Goal: Task Accomplishment & Management: Manage account settings

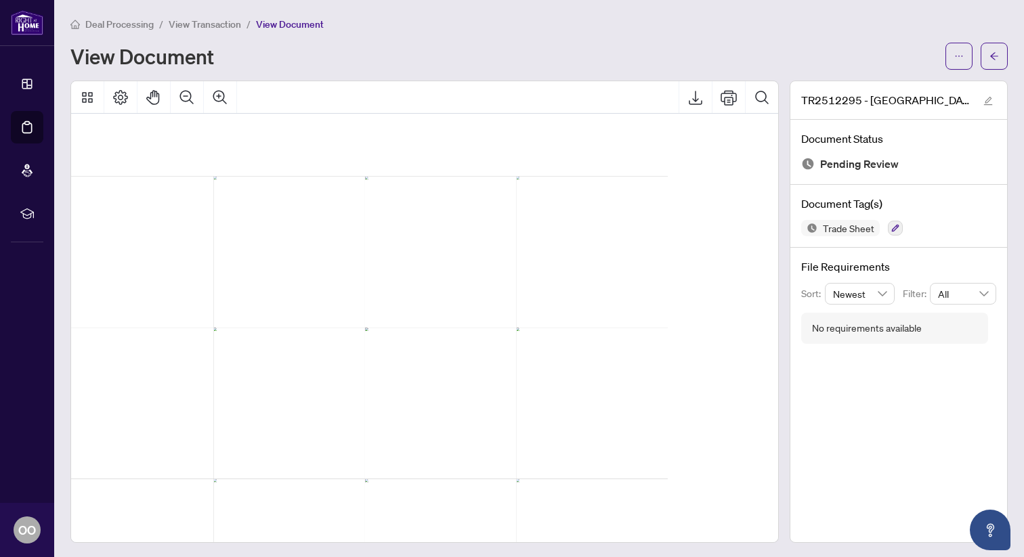
scroll to position [557, 174]
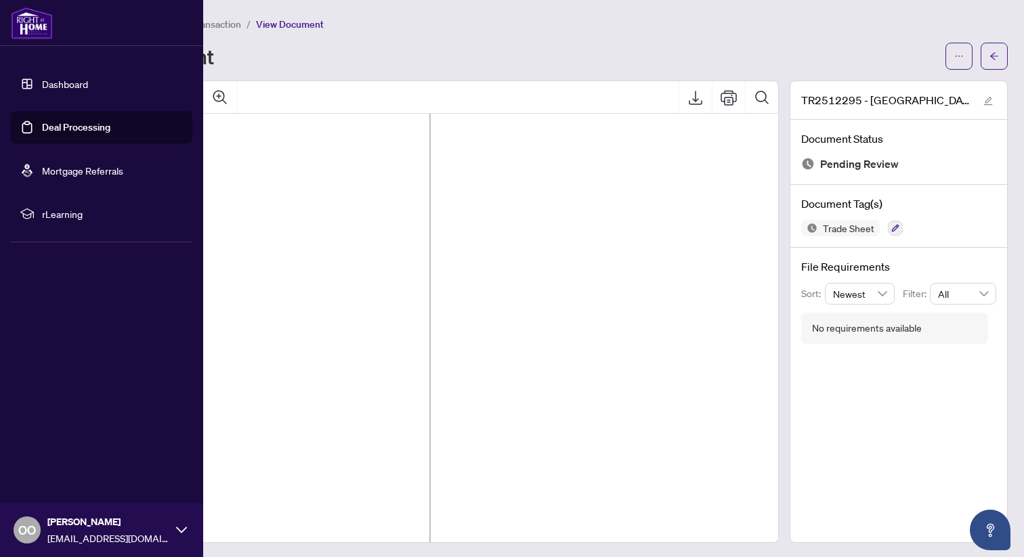
click at [42, 121] on link "Deal Processing" at bounding box center [76, 127] width 68 height 12
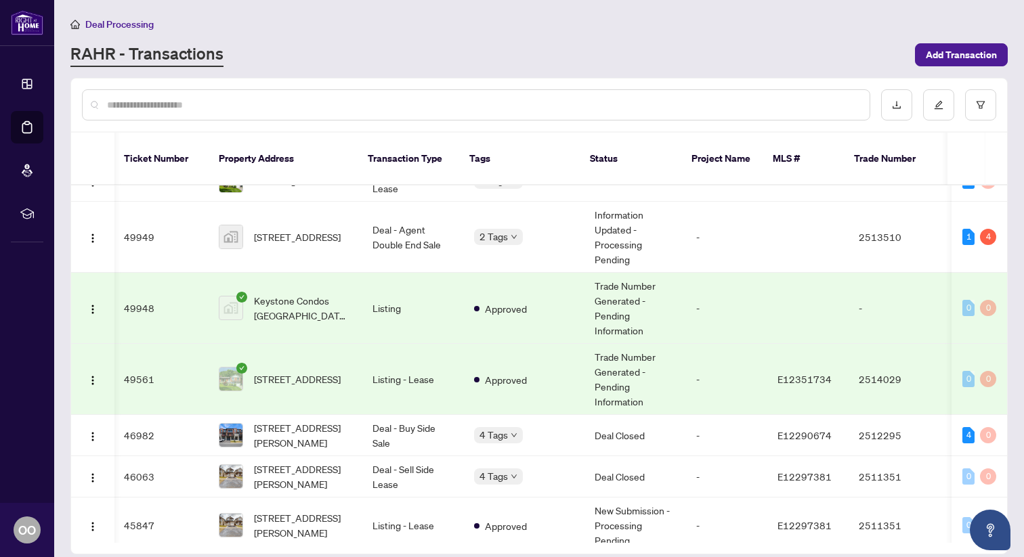
scroll to position [228, 1]
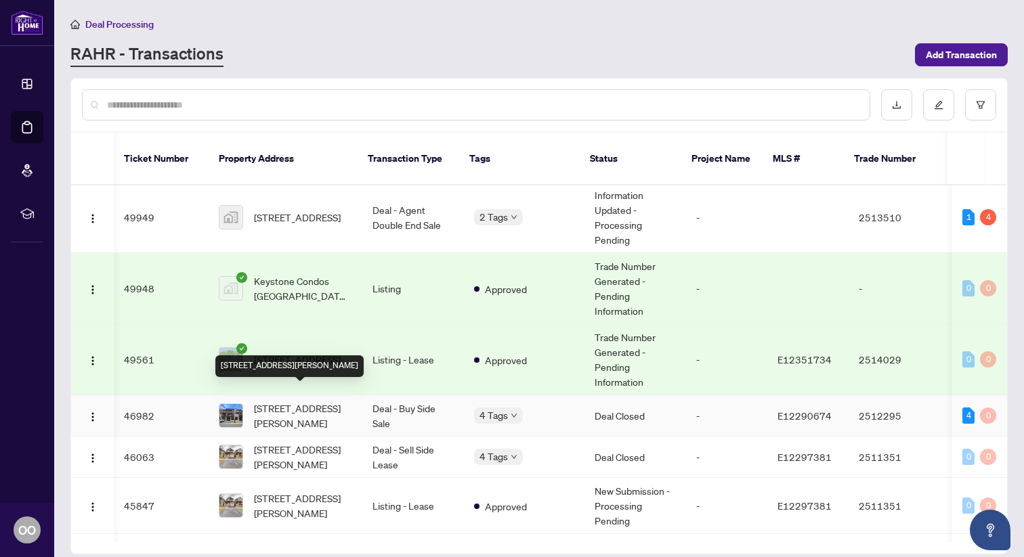
click at [289, 401] on span "[STREET_ADDRESS][PERSON_NAME]" at bounding box center [302, 416] width 97 height 30
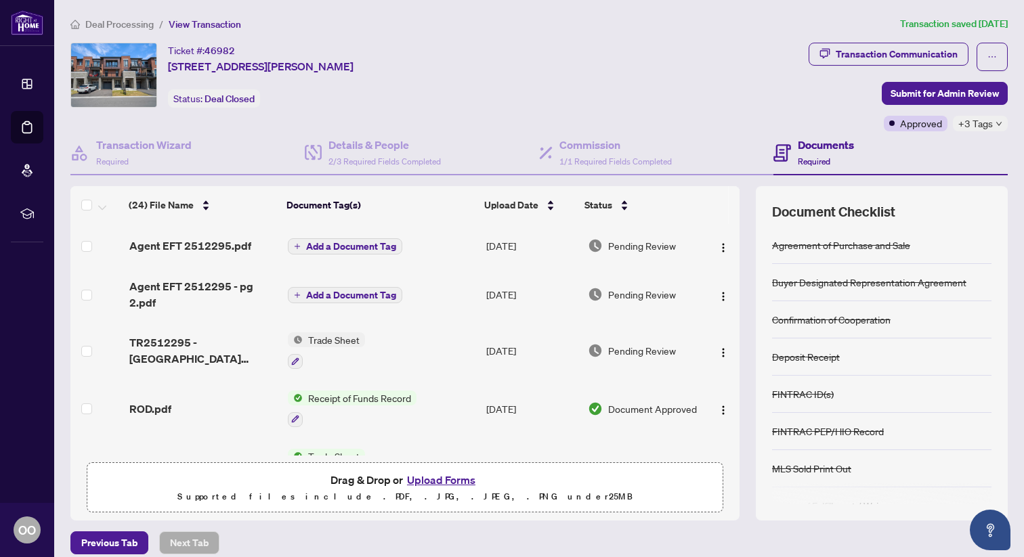
click at [327, 242] on span "Add a Document Tag" at bounding box center [351, 246] width 90 height 9
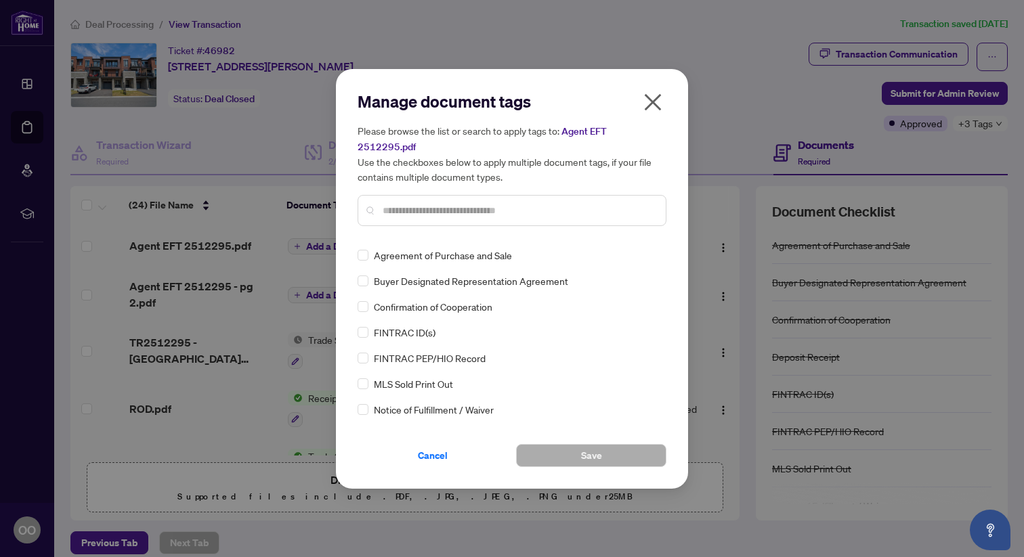
click at [654, 106] on icon "close" at bounding box center [653, 102] width 22 height 22
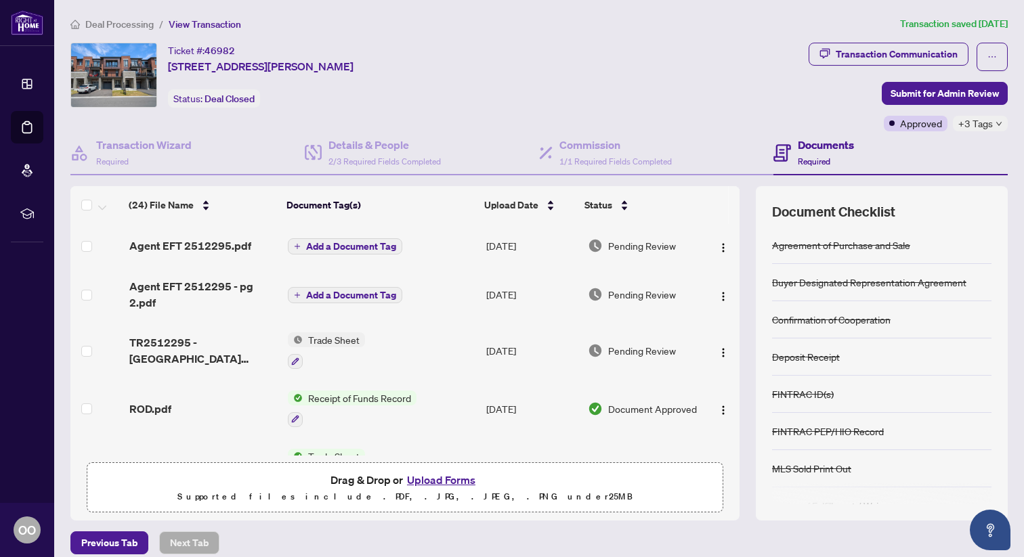
click at [312, 294] on span "Add a Document Tag" at bounding box center [351, 295] width 90 height 9
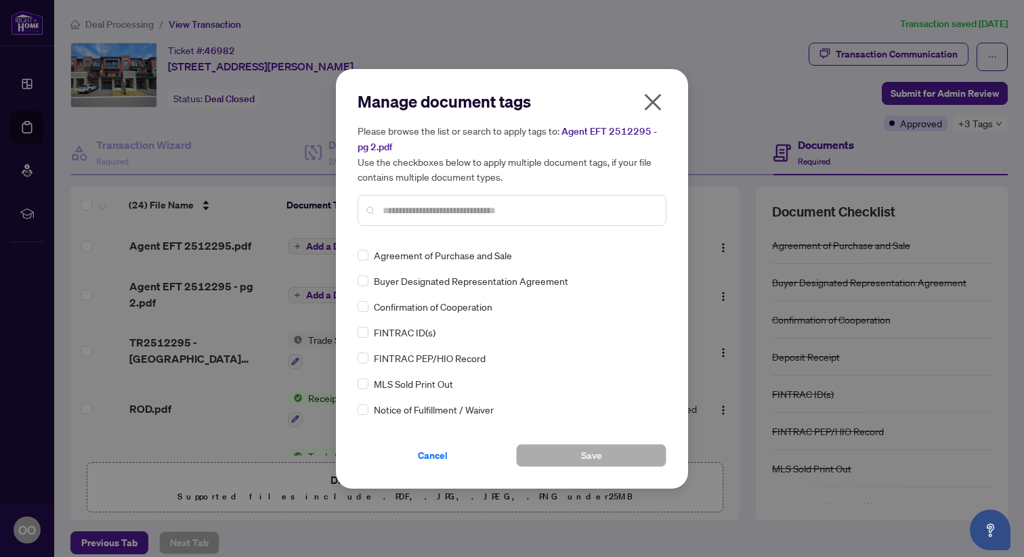
click at [653, 105] on icon "close" at bounding box center [653, 102] width 22 height 22
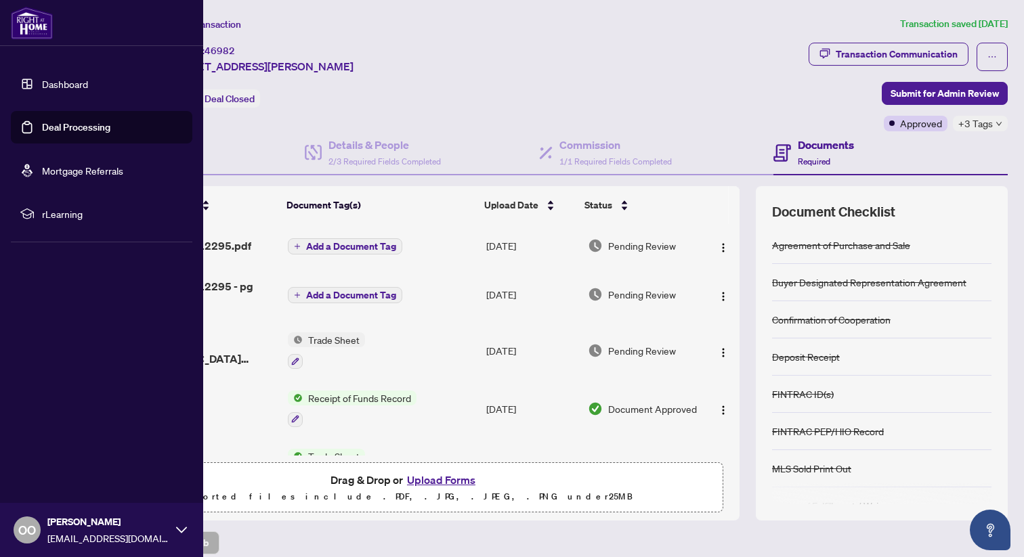
click at [45, 133] on link "Deal Processing" at bounding box center [76, 127] width 68 height 12
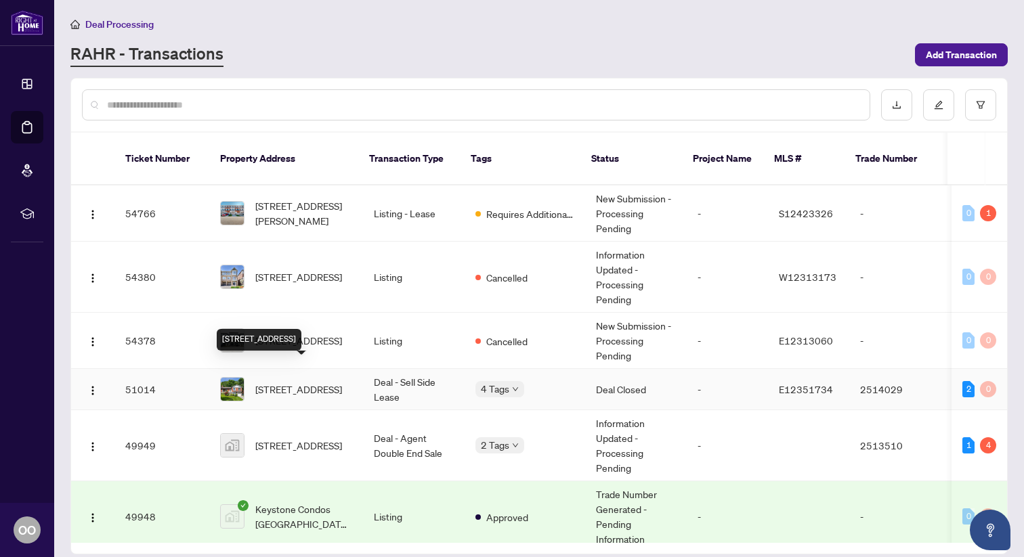
click at [305, 382] on span "[STREET_ADDRESS]" at bounding box center [298, 389] width 87 height 15
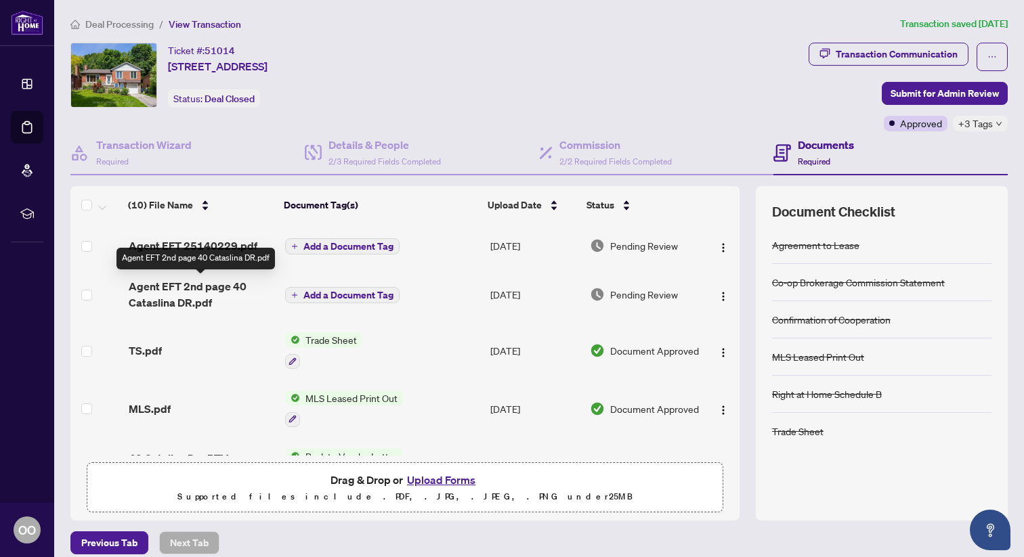
click at [152, 304] on span "Agent EFT 2nd page 40 Cataslina DR.pdf" at bounding box center [202, 294] width 146 height 33
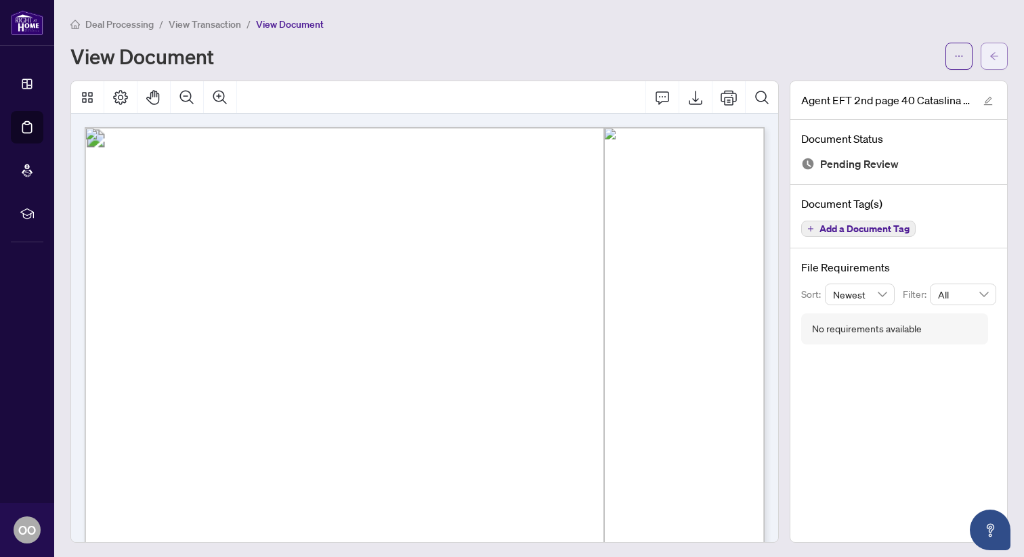
click at [994, 62] on span "button" at bounding box center [994, 56] width 9 height 22
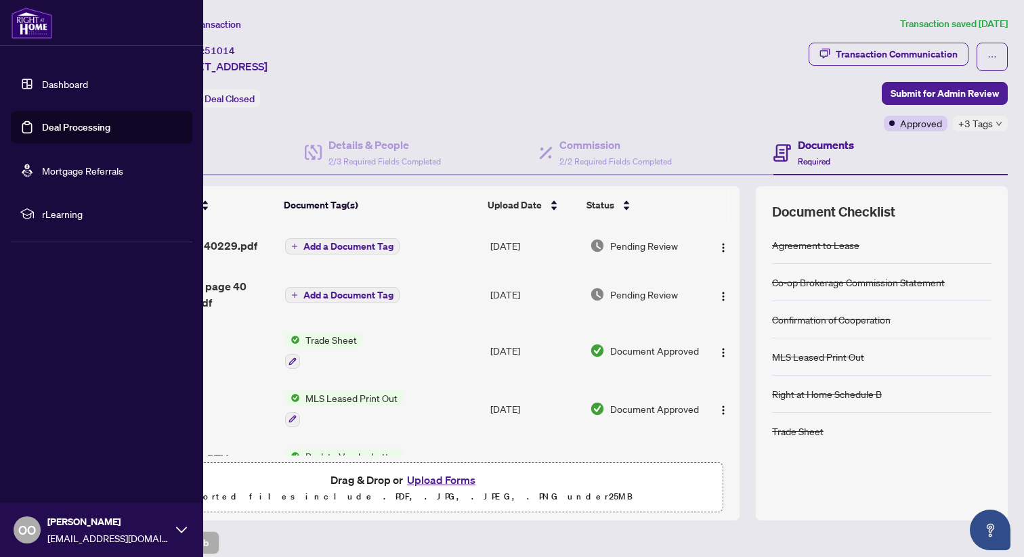
click at [42, 121] on link "Deal Processing" at bounding box center [76, 127] width 68 height 12
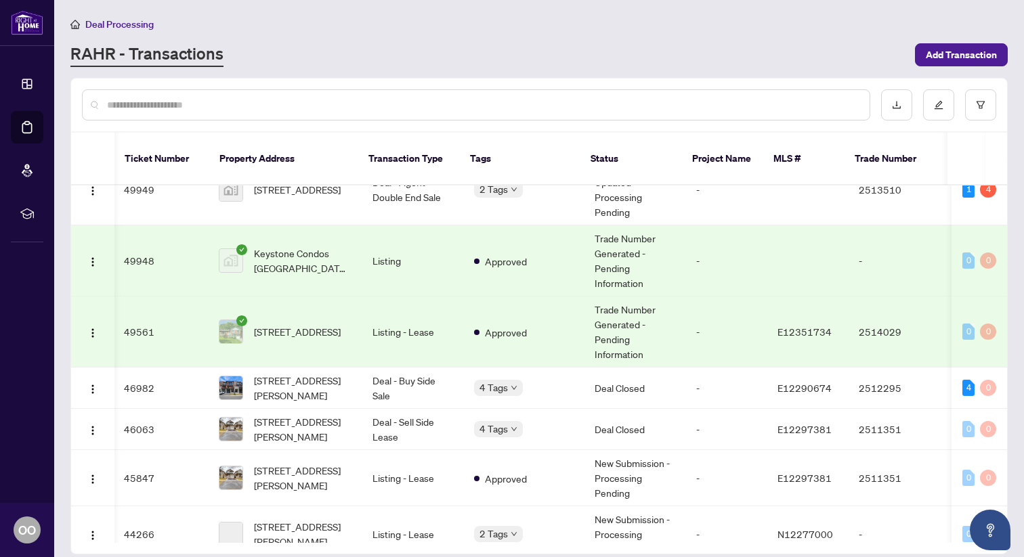
scroll to position [0, 1]
click at [295, 374] on span "[STREET_ADDRESS][PERSON_NAME]" at bounding box center [302, 388] width 97 height 30
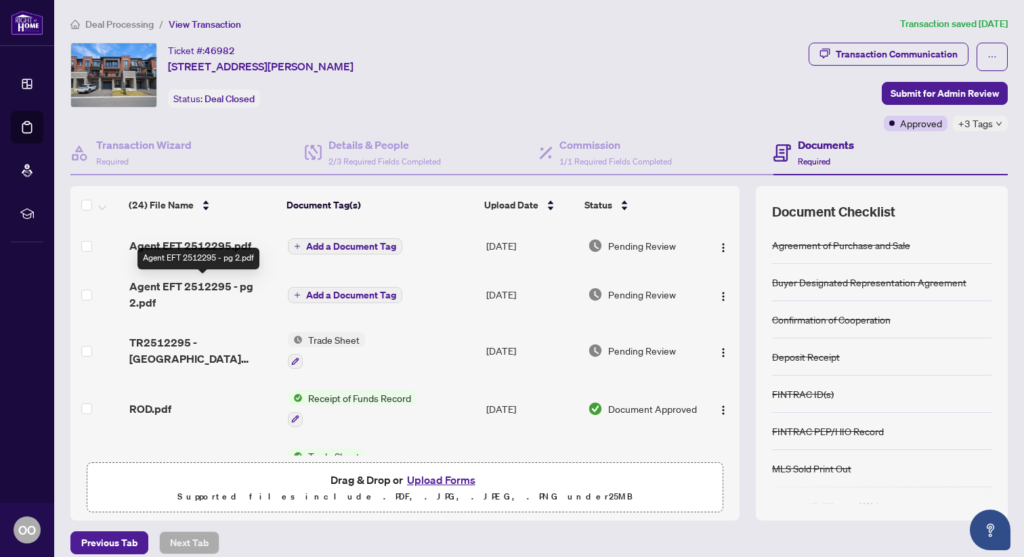
click at [148, 289] on span "Agent EFT 2512295 - pg 2.pdf" at bounding box center [203, 294] width 148 height 33
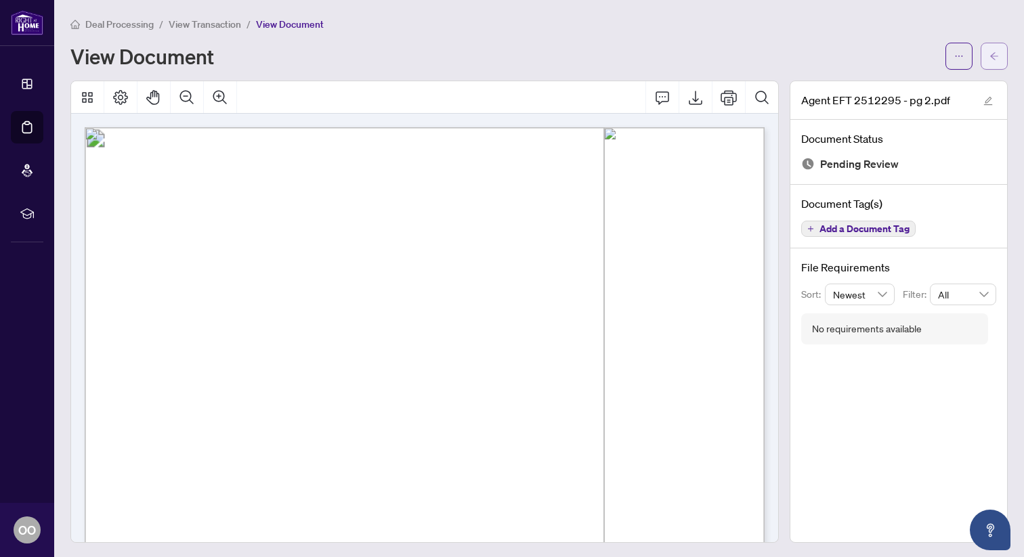
click at [990, 59] on icon "arrow-left" at bounding box center [994, 55] width 9 height 9
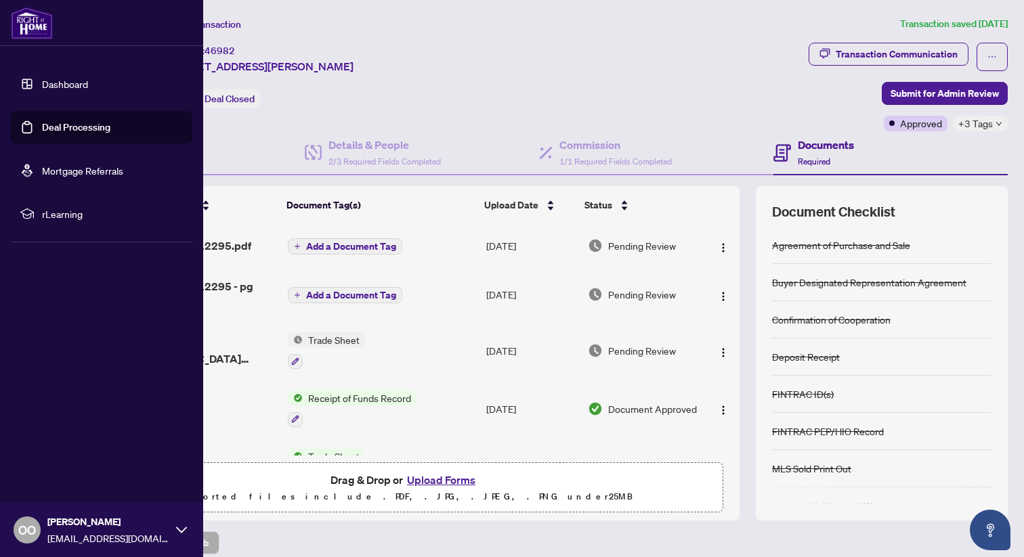
click at [78, 127] on link "Deal Processing" at bounding box center [76, 127] width 68 height 12
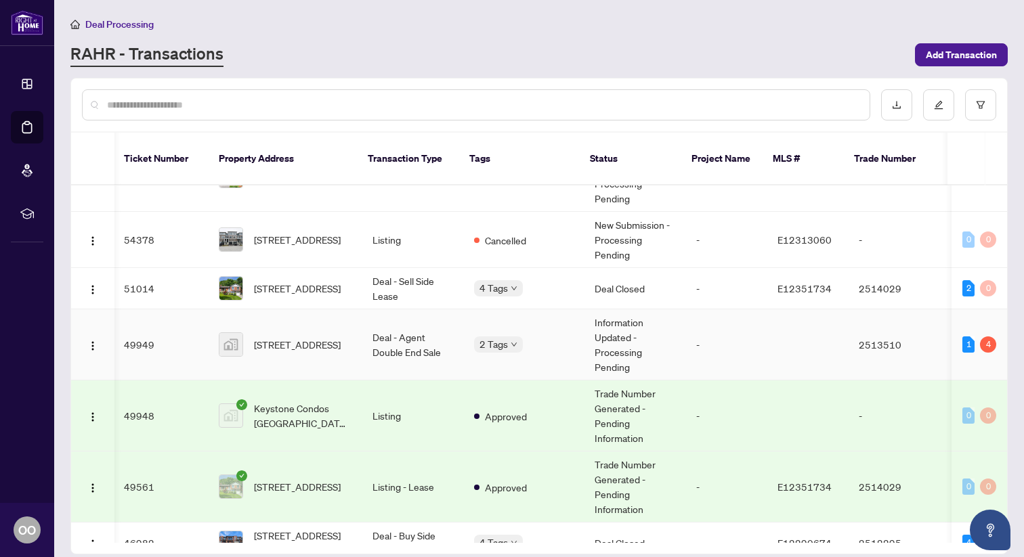
scroll to position [0, 1]
